Goal: Task Accomplishment & Management: Manage account settings

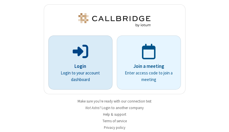
click at [78, 66] on p "Login" at bounding box center [80, 66] width 48 height 7
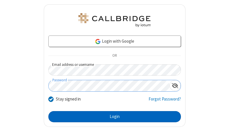
click at [112, 117] on button "Login" at bounding box center [114, 116] width 133 height 11
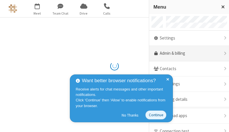
click at [187, 54] on link "Admin & billing" at bounding box center [189, 53] width 80 height 15
